Goal: Information Seeking & Learning: Learn about a topic

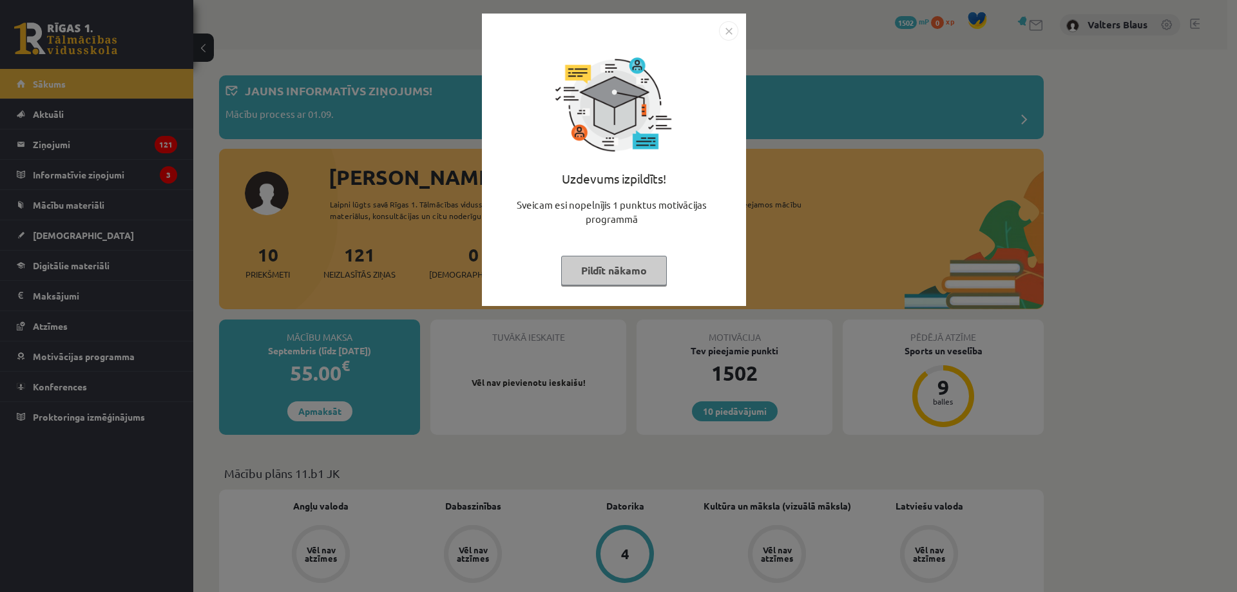
click at [729, 28] on img "Close" at bounding box center [728, 30] width 19 height 19
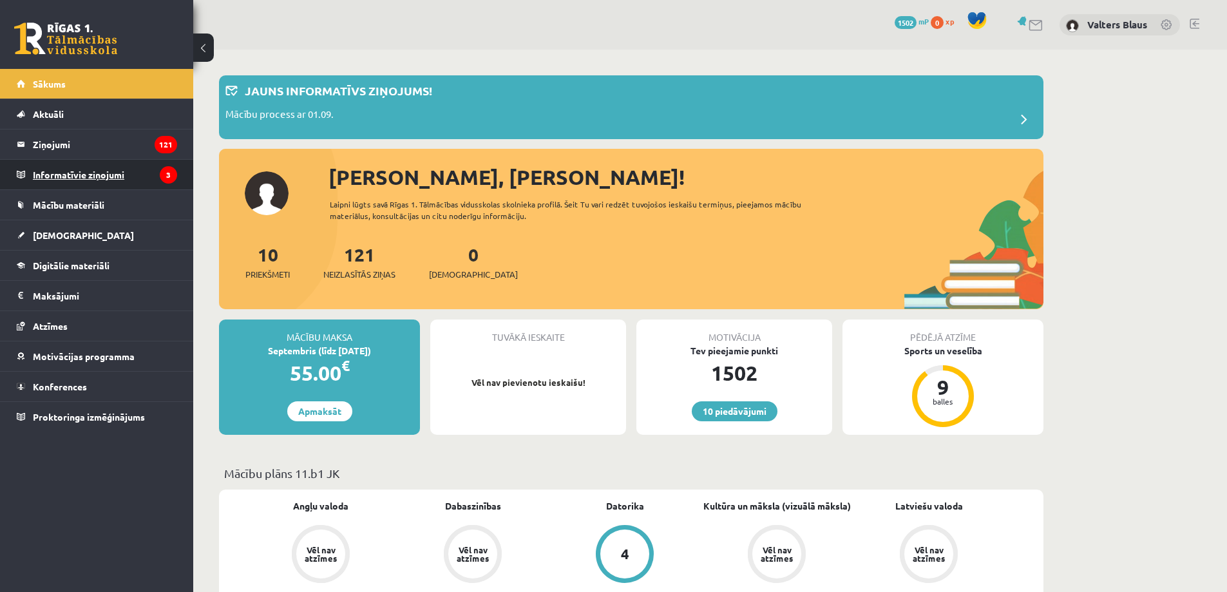
click at [75, 178] on legend "Informatīvie ziņojumi 3" at bounding box center [105, 175] width 144 height 30
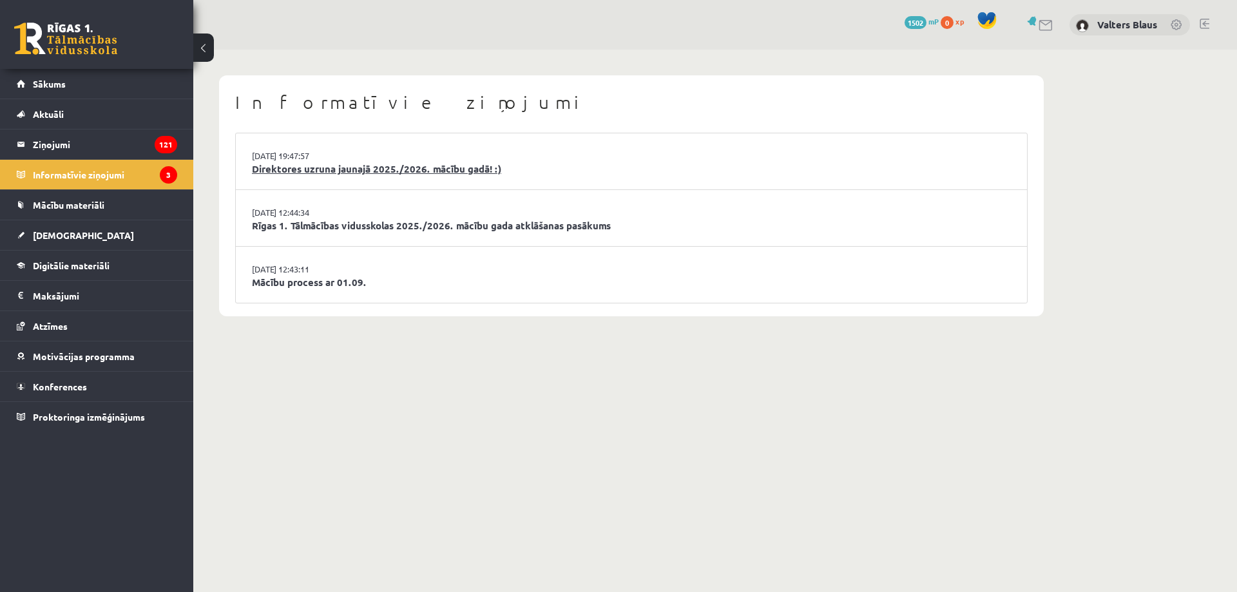
click at [412, 173] on link "Direktores uzruna jaunajā 2025./2026. mācību gadā! :)" at bounding box center [631, 169] width 759 height 15
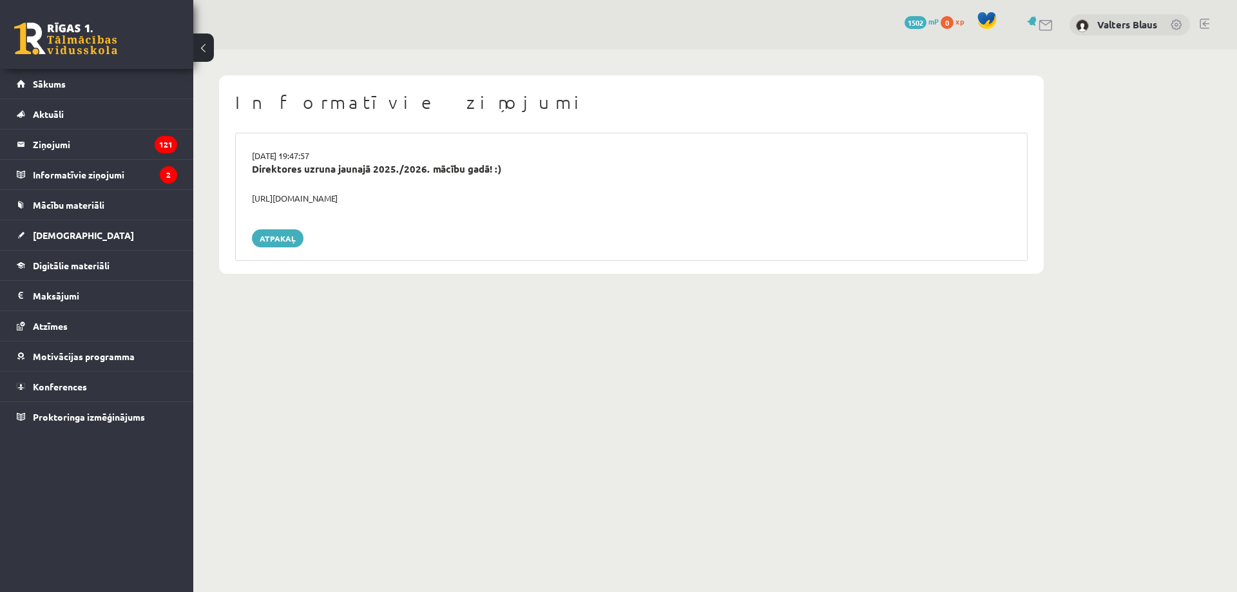
click at [323, 175] on div "Direktores uzruna jaunajā 2025./2026. mācību gadā! :)" at bounding box center [631, 169] width 759 height 15
drag, startPoint x: 249, startPoint y: 198, endPoint x: 449, endPoint y: 200, distance: 200.4
click at [449, 200] on div "https://youtube.com/shorts/lM8RsWyzCn4" at bounding box center [631, 198] width 778 height 13
copy div "https://youtube.com/shorts/lM8RsWyzCn4"
click at [200, 57] on button at bounding box center [203, 47] width 21 height 28
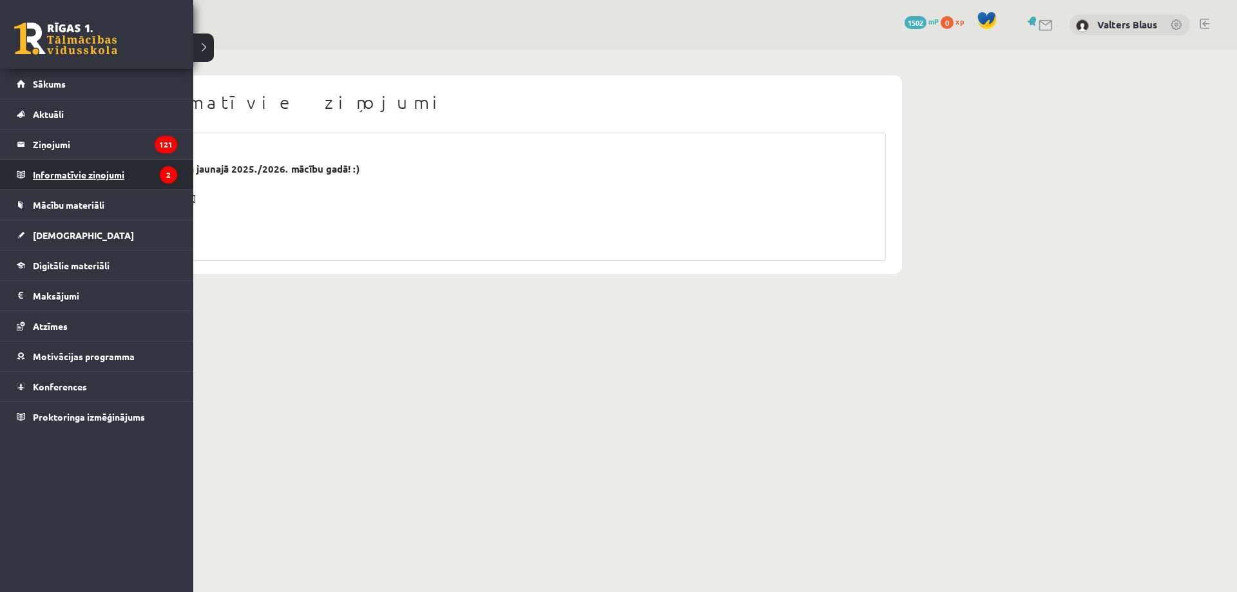
click at [76, 169] on legend "Informatīvie ziņojumi 2" at bounding box center [105, 175] width 144 height 30
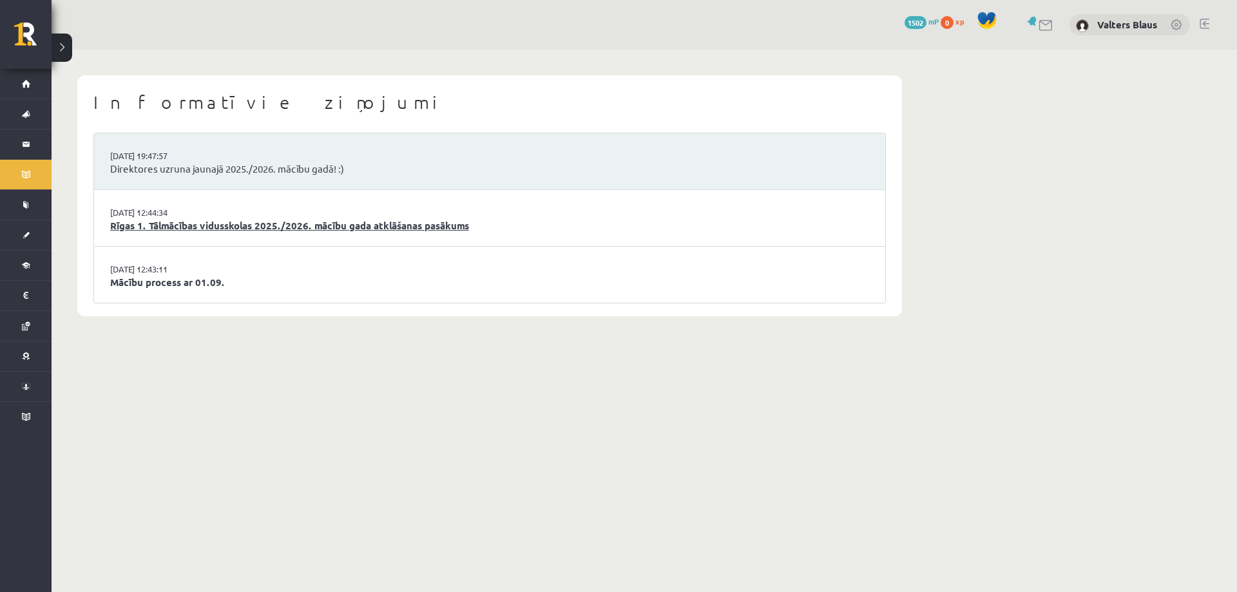
click at [180, 222] on link "Rīgas 1. Tālmācības vidusskolas 2025./2026. mācību gada atklāšanas pasākums" at bounding box center [489, 225] width 759 height 15
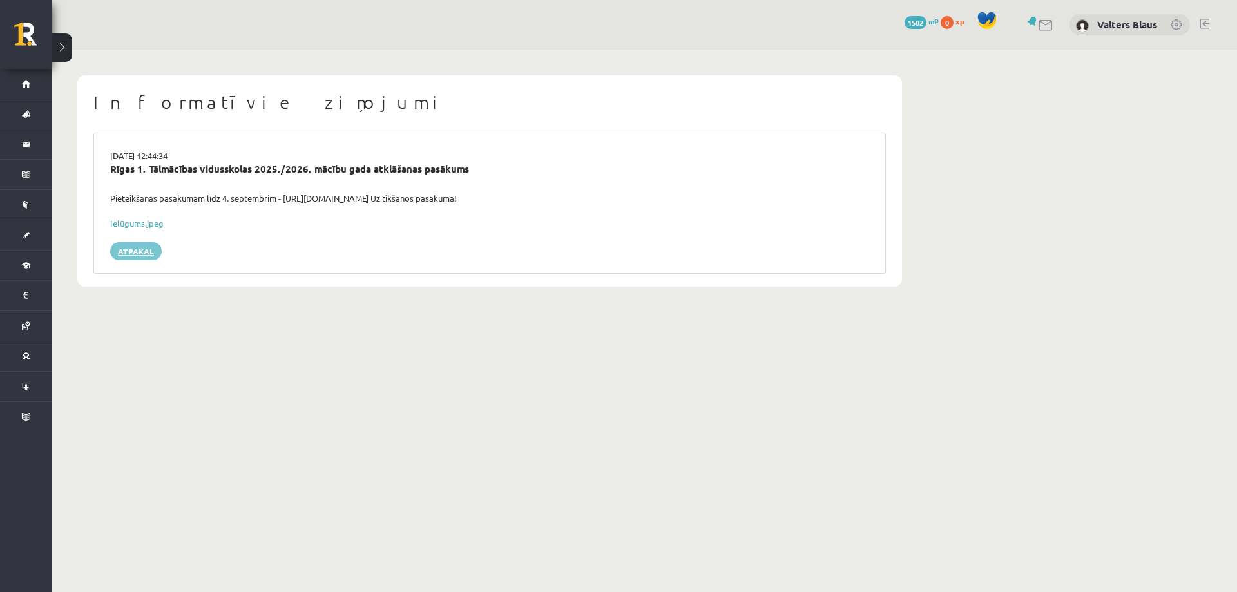
click at [148, 248] on link "Atpakaļ" at bounding box center [136, 251] width 52 height 18
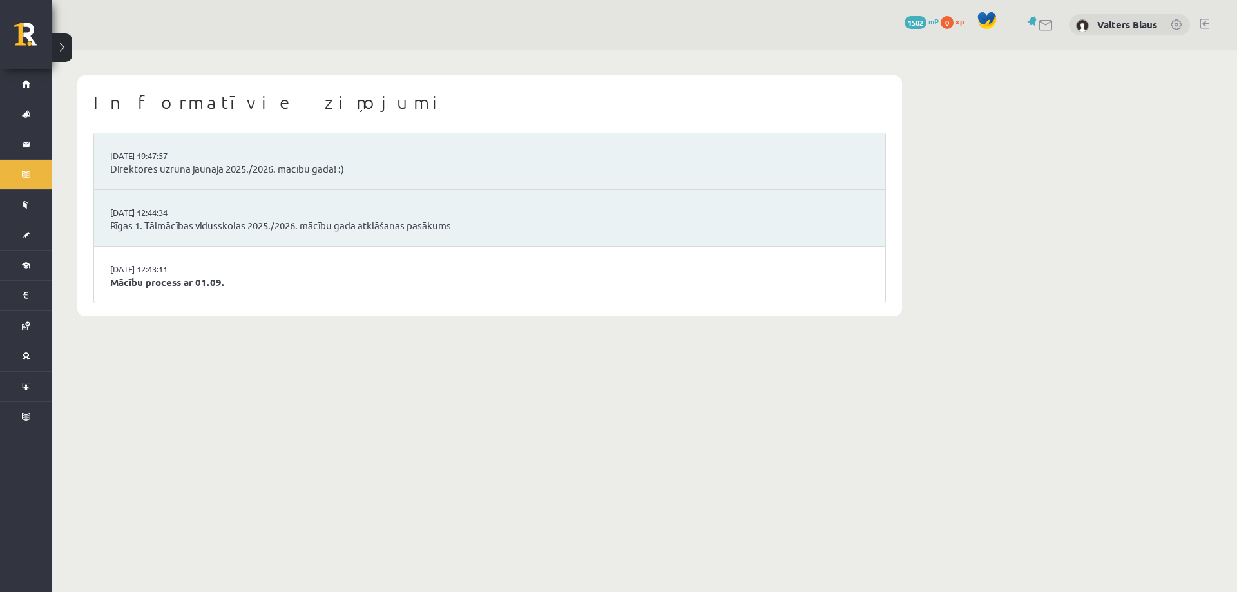
click at [156, 282] on link "Mācību process ar 01.09." at bounding box center [489, 282] width 759 height 15
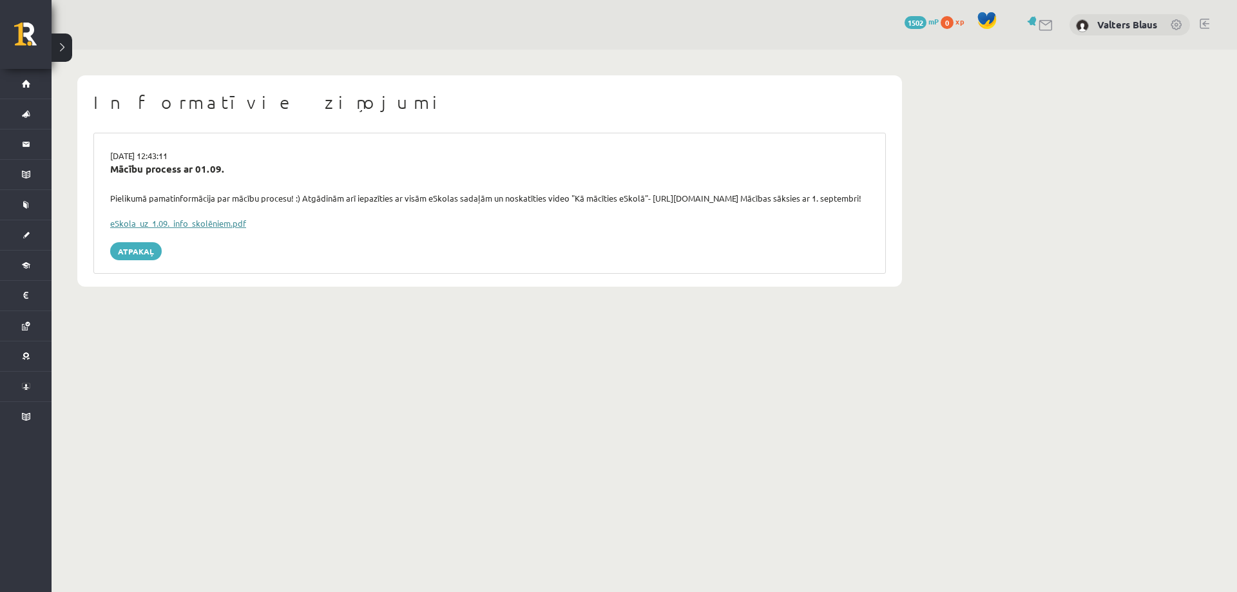
click at [218, 229] on link "eSkola_uz_1.09._info_skolēniem.pdf" at bounding box center [178, 223] width 136 height 11
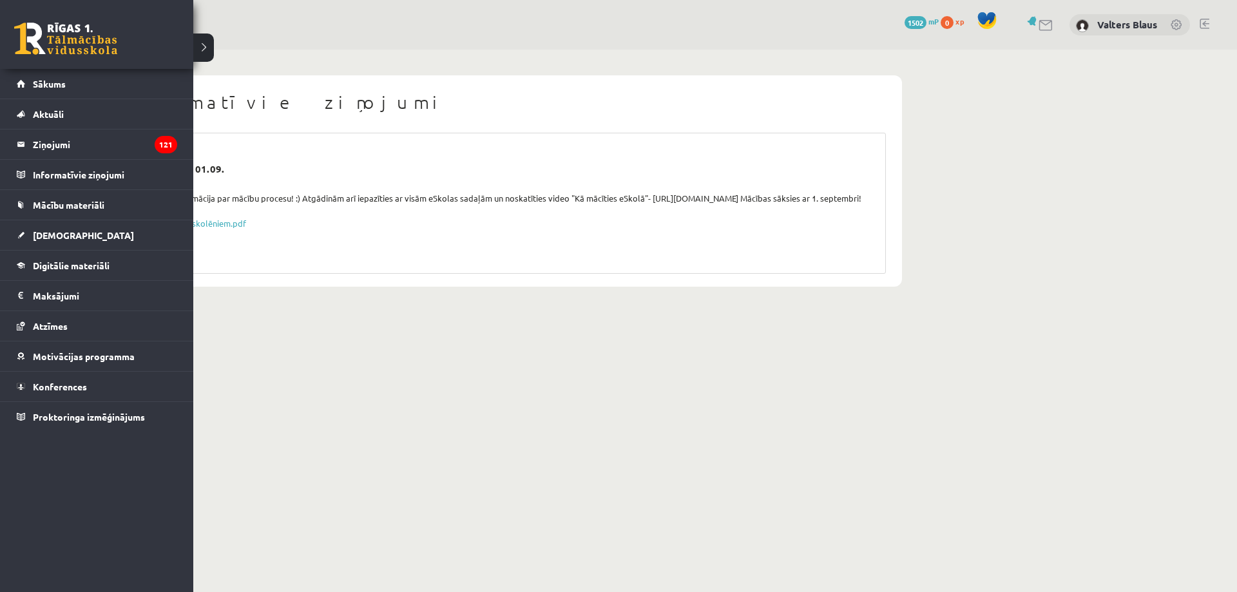
click at [27, 50] on link at bounding box center [65, 39] width 103 height 32
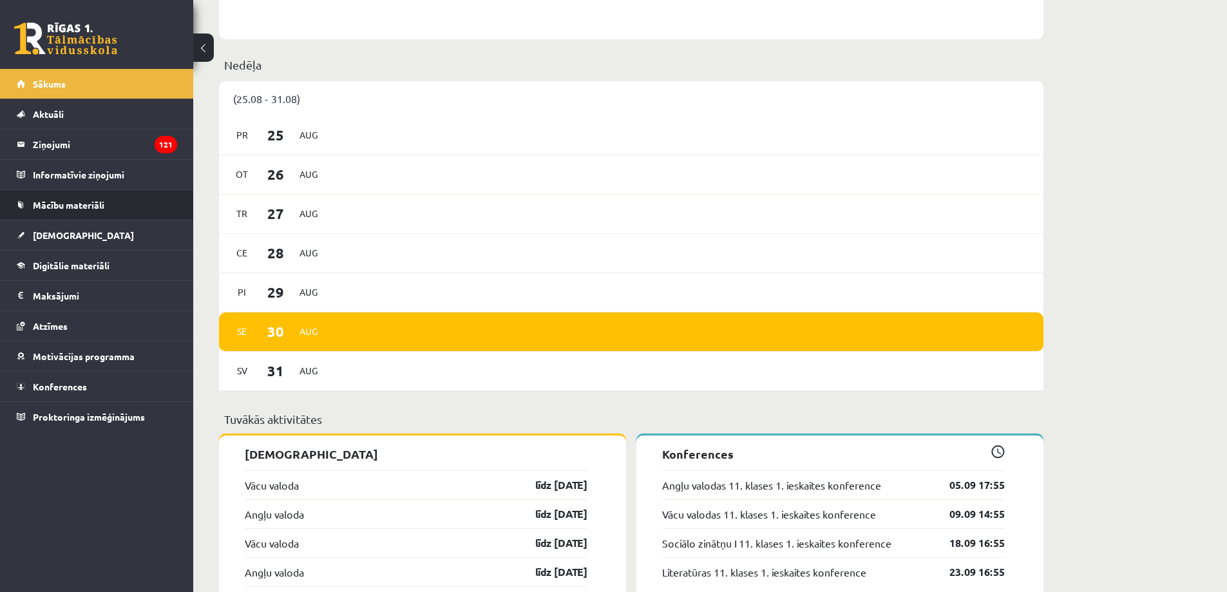
scroll to position [565, 0]
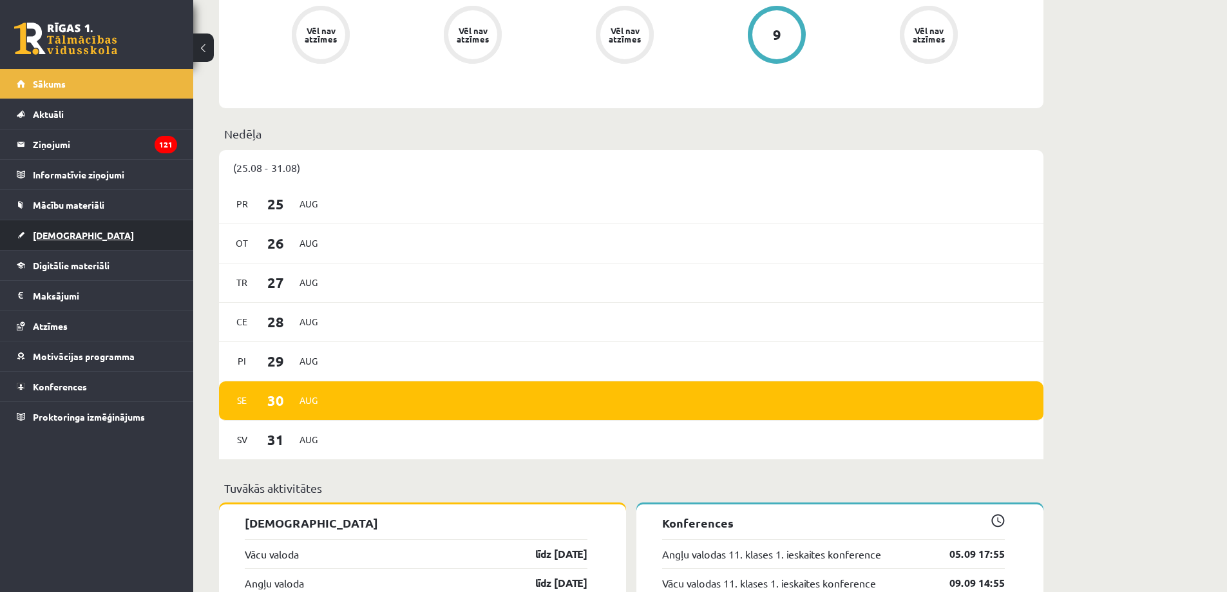
click at [72, 227] on link "[DEMOGRAPHIC_DATA]" at bounding box center [97, 235] width 160 height 30
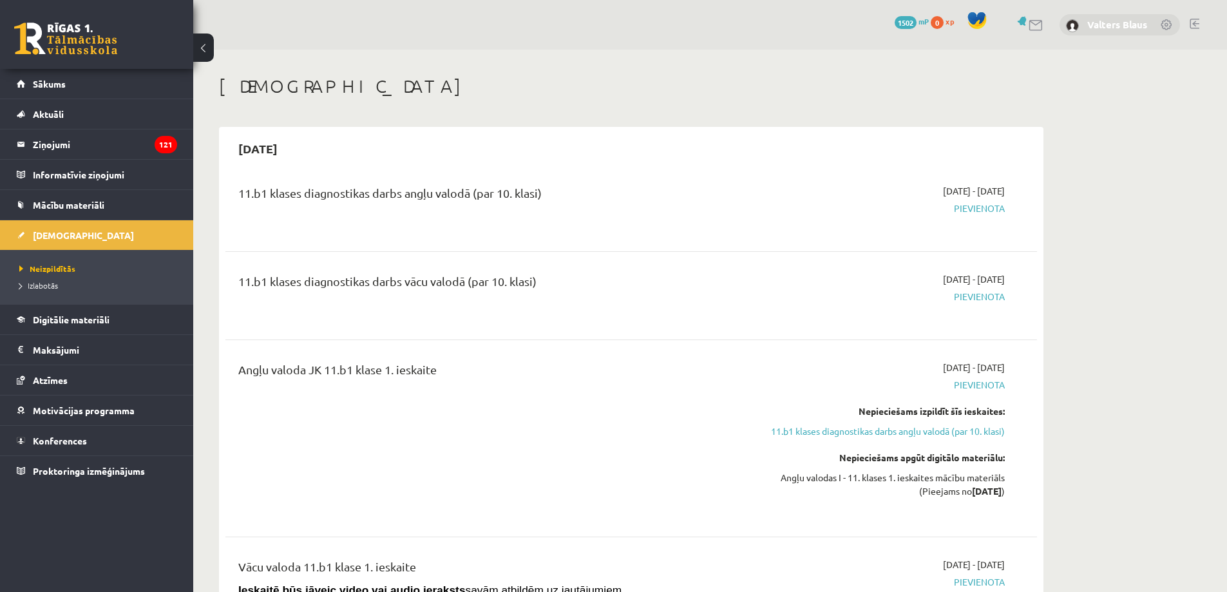
click at [1138, 24] on link "Valters Blaus" at bounding box center [1117, 24] width 60 height 13
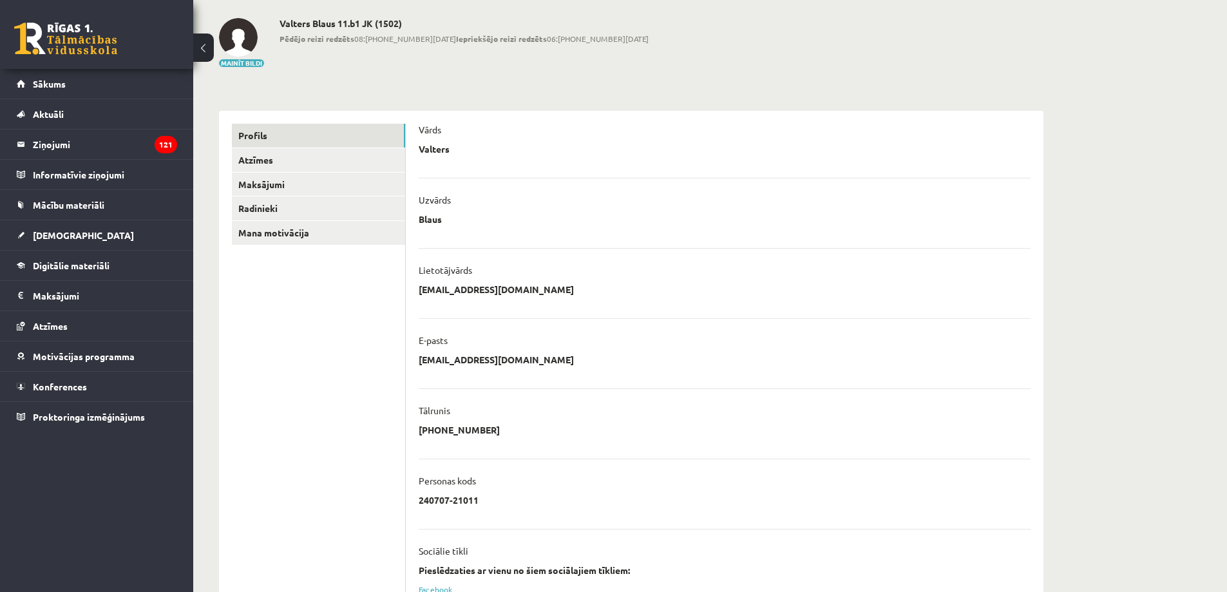
scroll to position [56, 0]
click at [305, 156] on link "Atzīmes" at bounding box center [318, 161] width 173 height 24
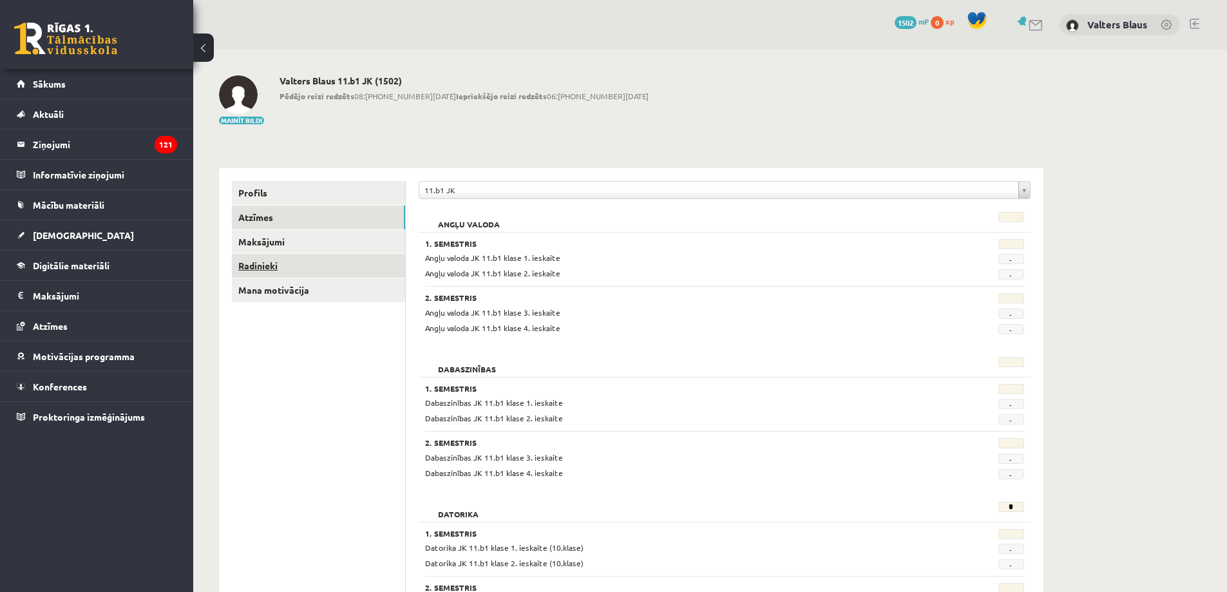
click at [271, 264] on link "Radinieki" at bounding box center [318, 266] width 173 height 24
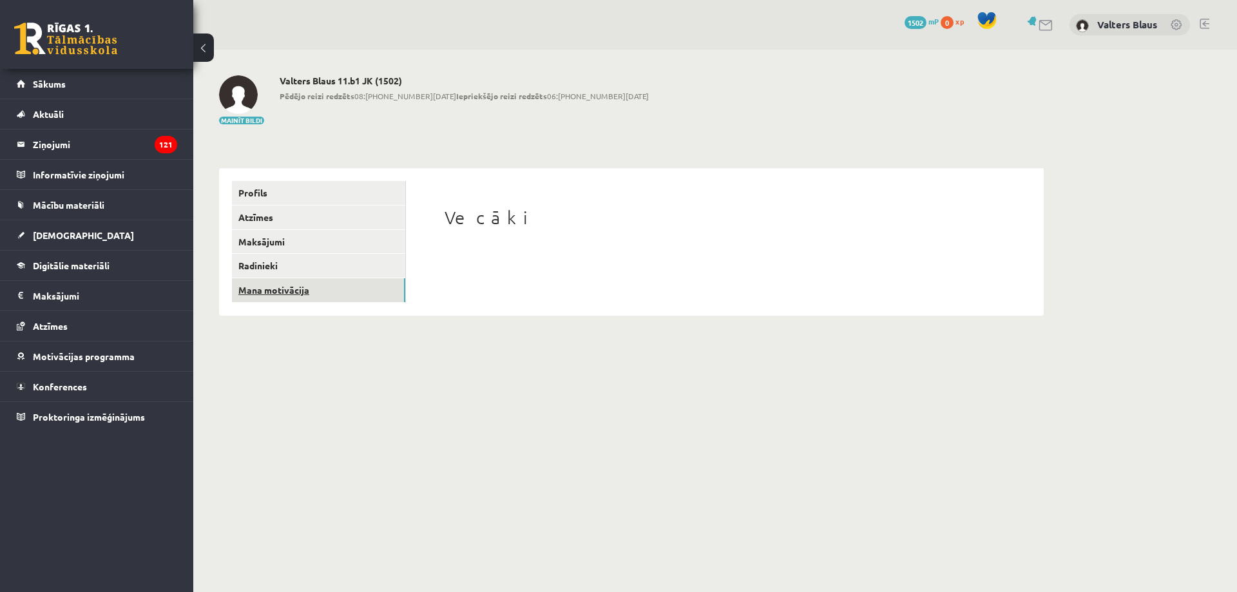
click at [269, 287] on link "Mana motivācija" at bounding box center [318, 290] width 173 height 24
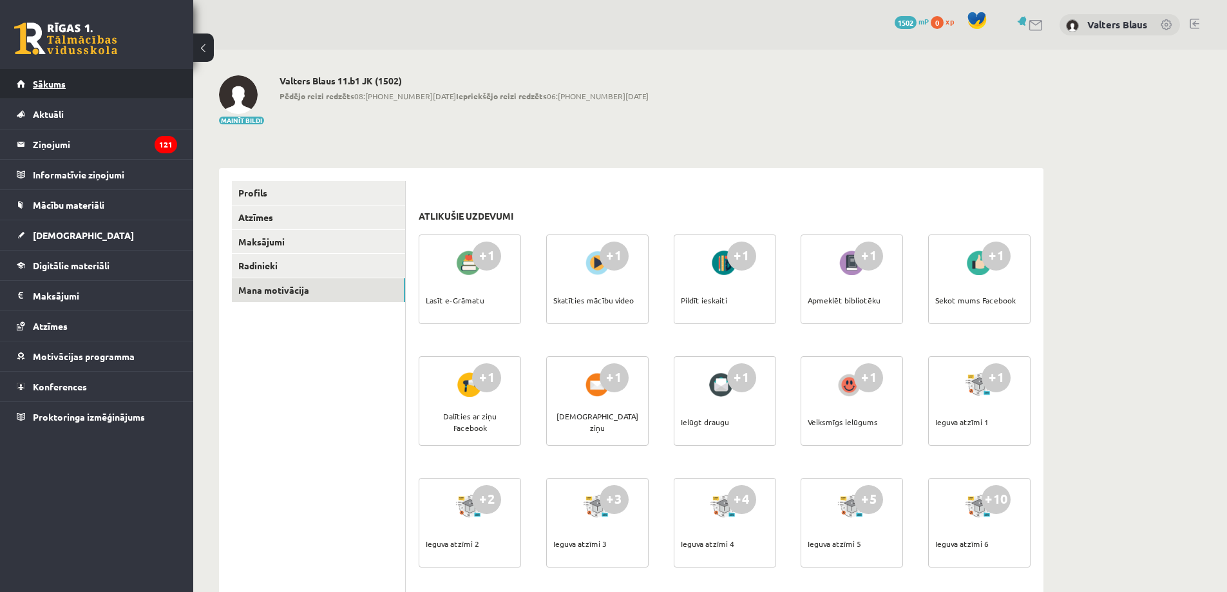
click at [102, 90] on link "Sākums" at bounding box center [97, 84] width 160 height 30
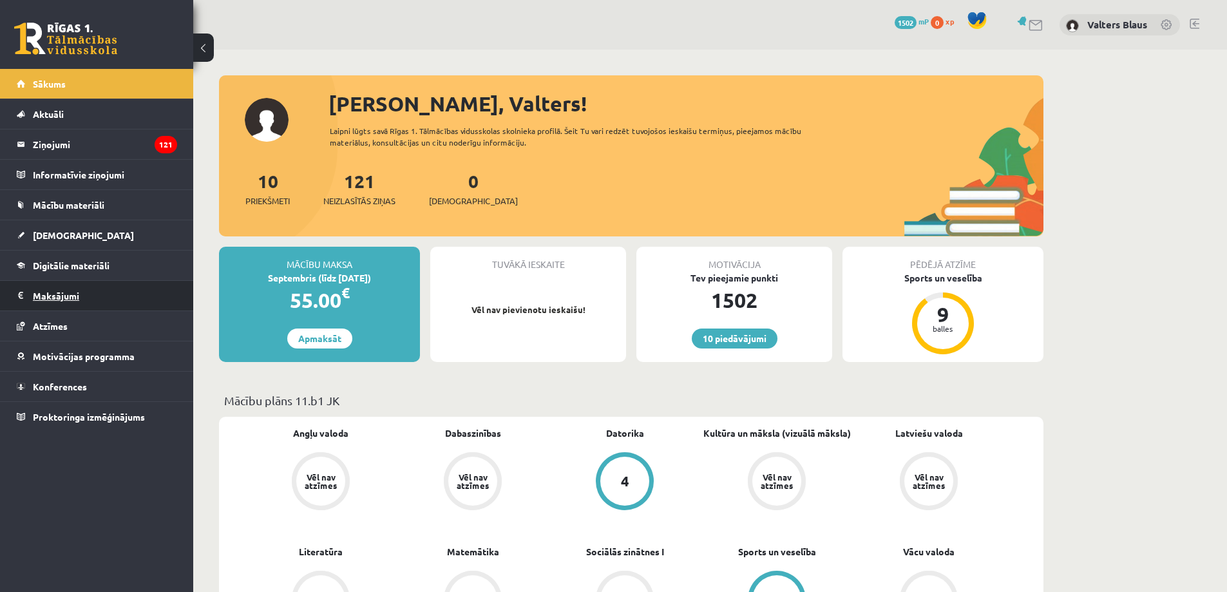
click at [77, 297] on legend "Maksājumi 0" at bounding box center [105, 296] width 144 height 30
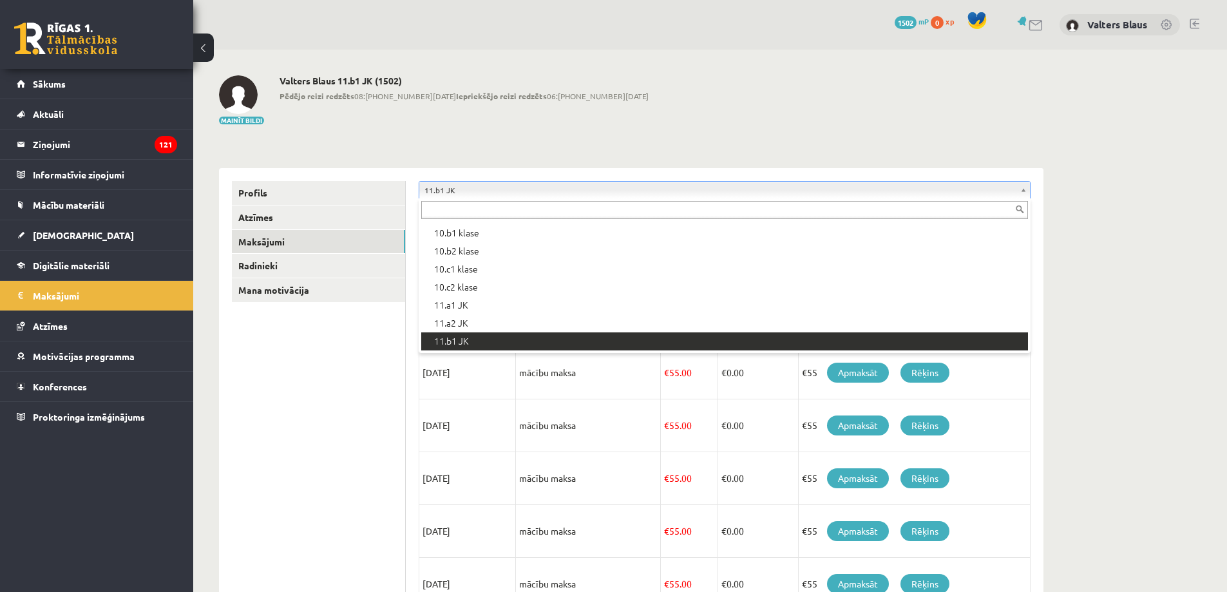
scroll to position [216, 0]
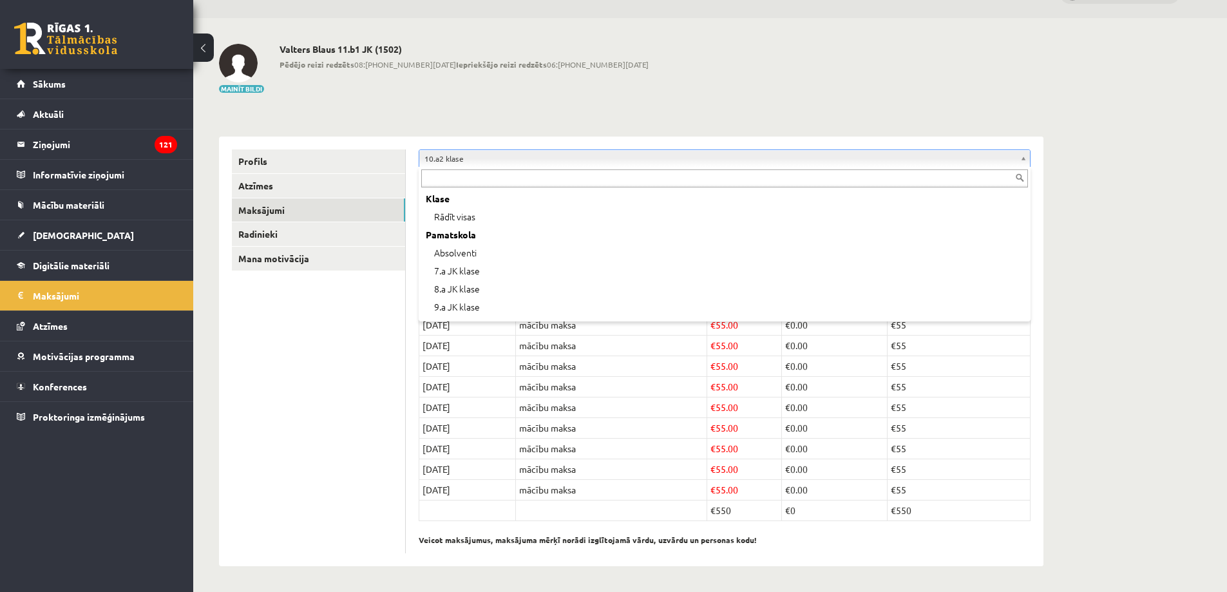
scroll to position [106, 0]
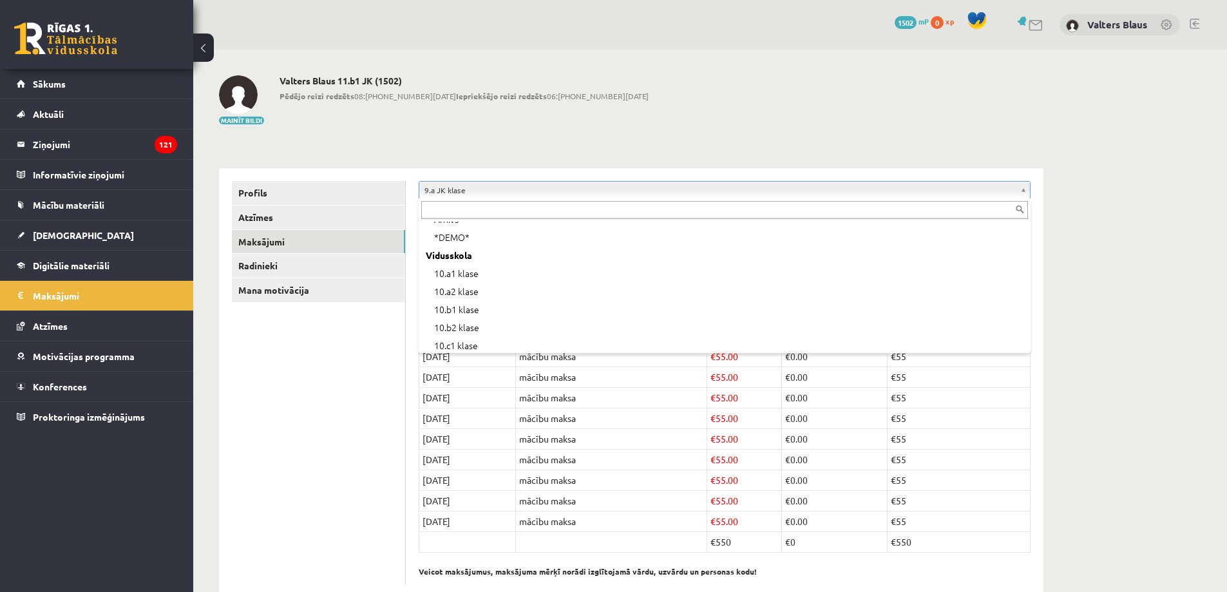
scroll to position [258, 0]
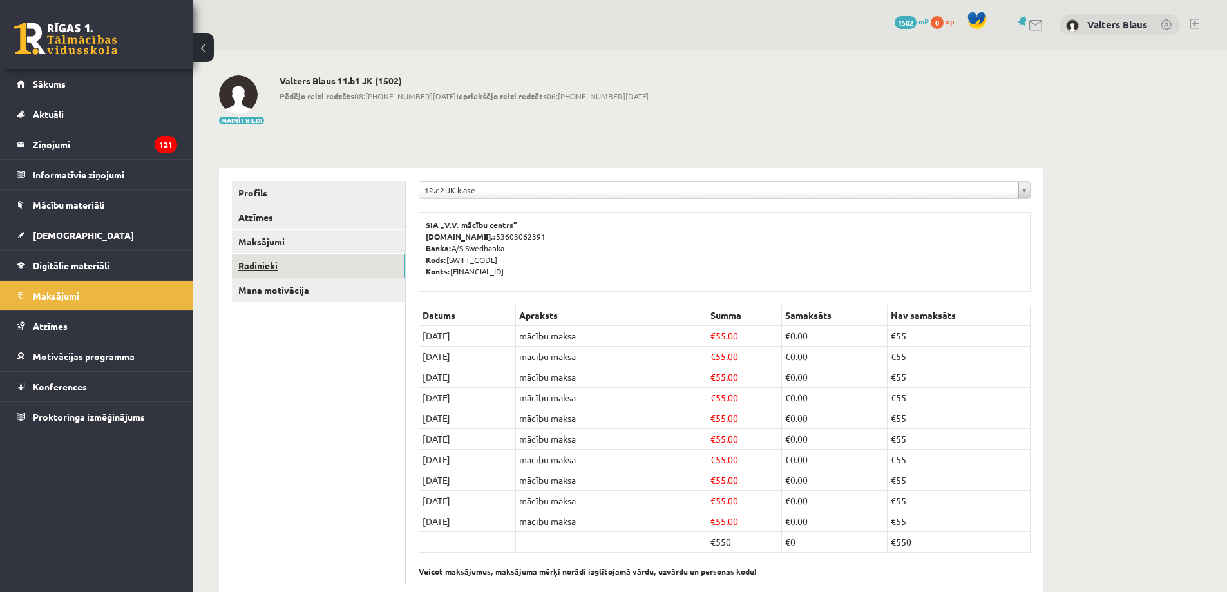
click at [309, 263] on link "Radinieki" at bounding box center [318, 266] width 173 height 24
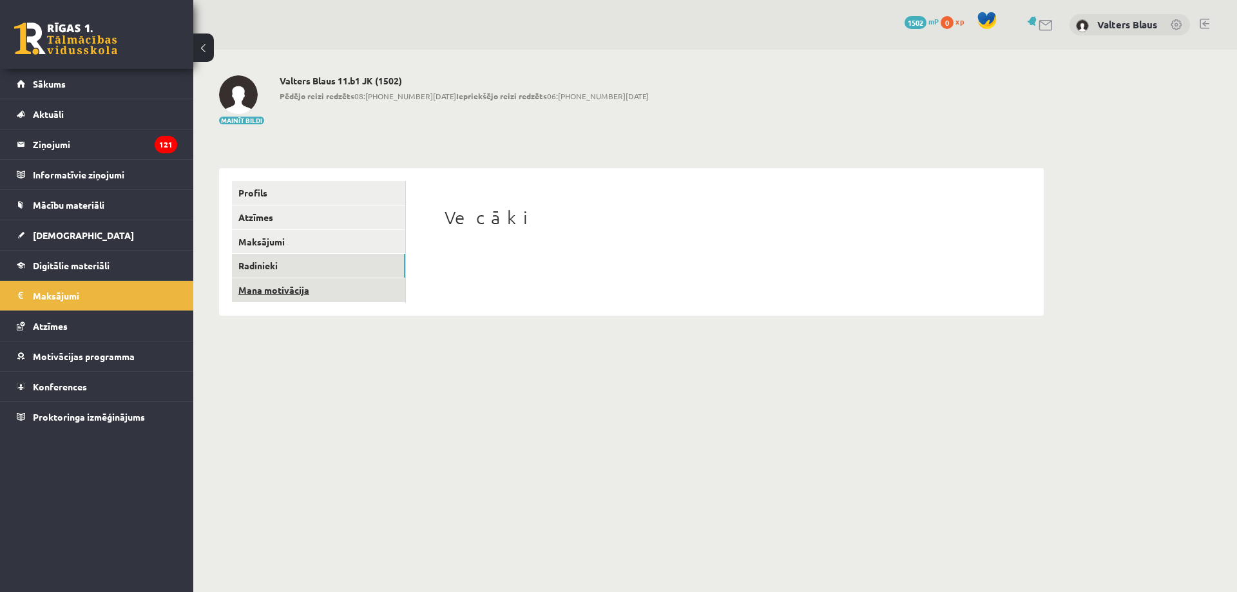
click at [298, 300] on link "Mana motivācija" at bounding box center [318, 290] width 173 height 24
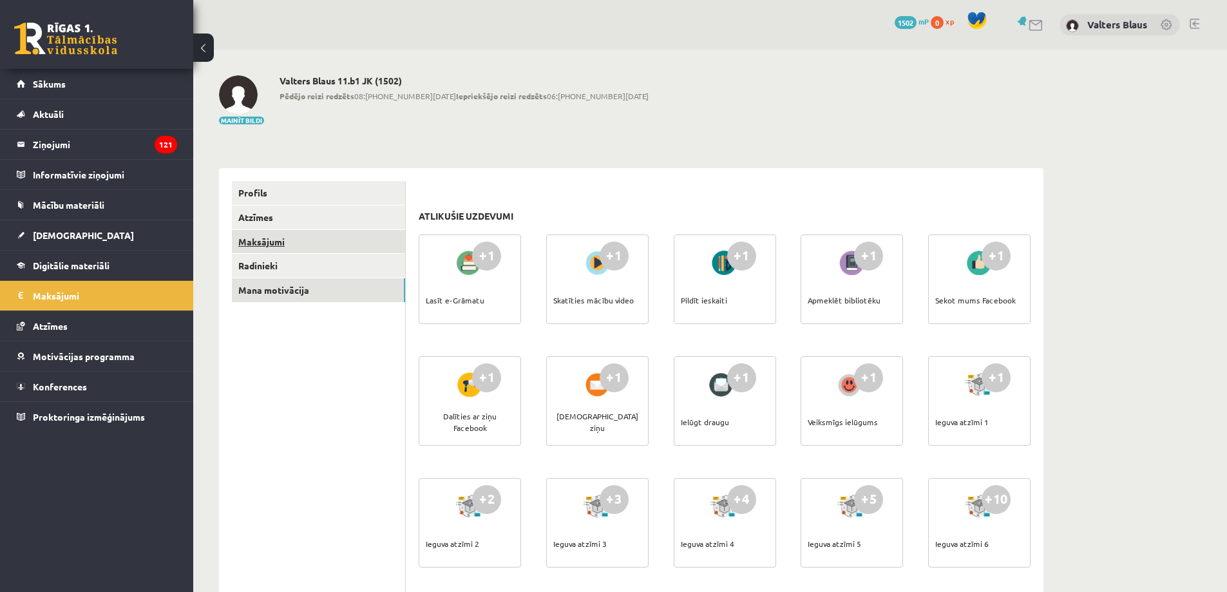
click at [276, 244] on link "Maksājumi" at bounding box center [318, 242] width 173 height 24
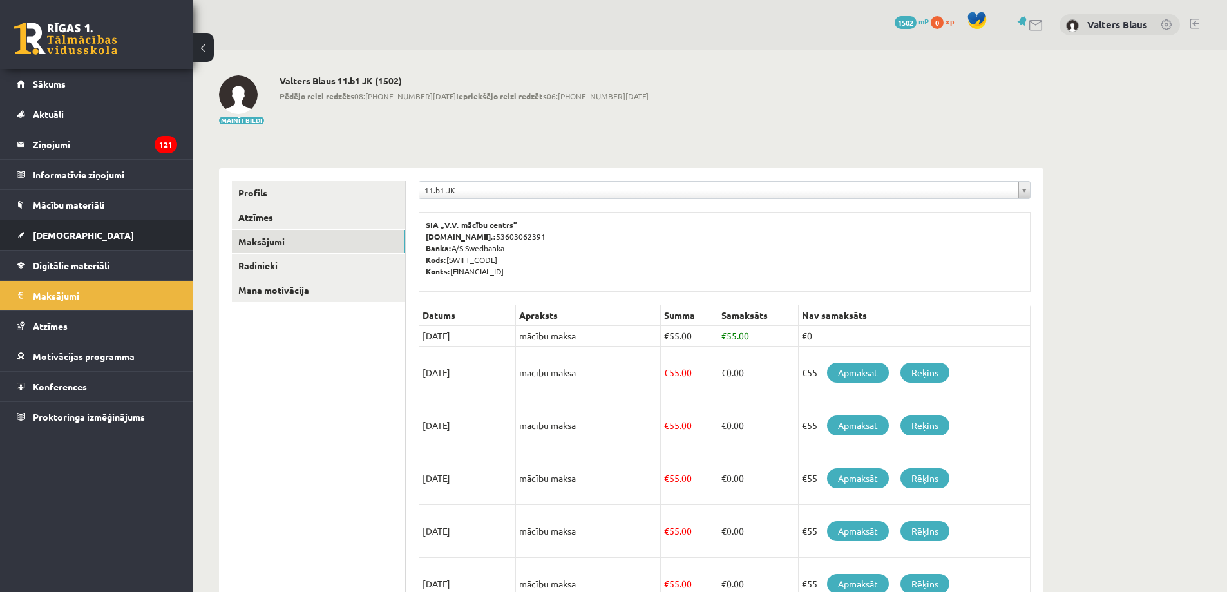
click at [63, 231] on span "[DEMOGRAPHIC_DATA]" at bounding box center [83, 235] width 101 height 12
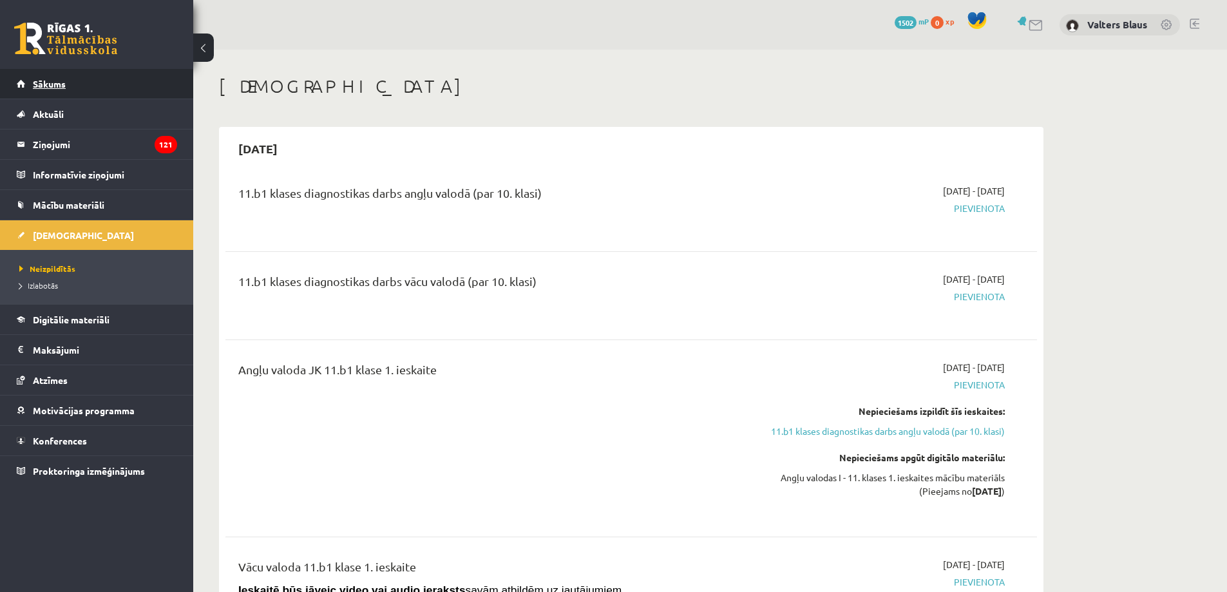
click at [52, 88] on span "Sākums" at bounding box center [49, 84] width 33 height 12
